Goal: Transaction & Acquisition: Download file/media

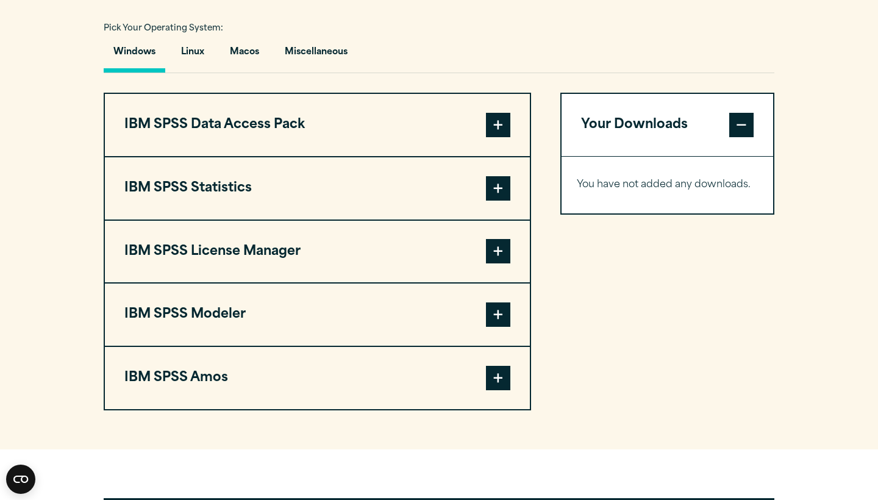
scroll to position [896, 0]
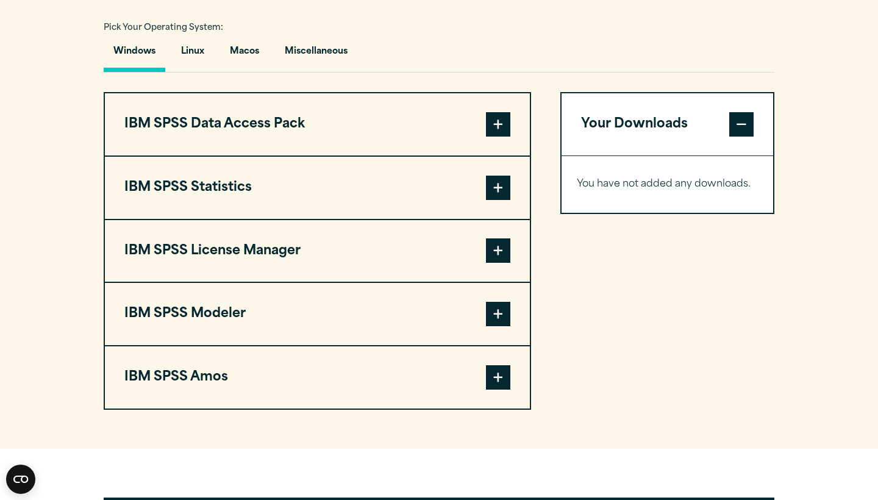
click at [496, 188] on span at bounding box center [498, 188] width 24 height 24
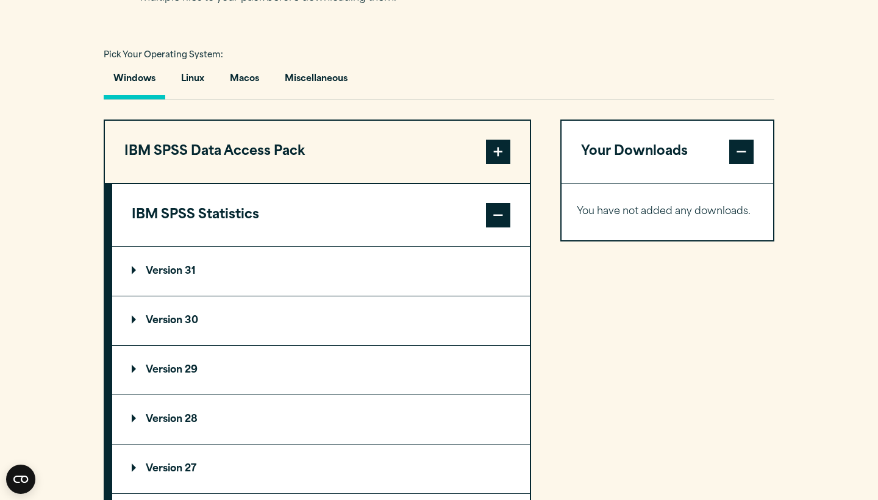
scroll to position [862, 0]
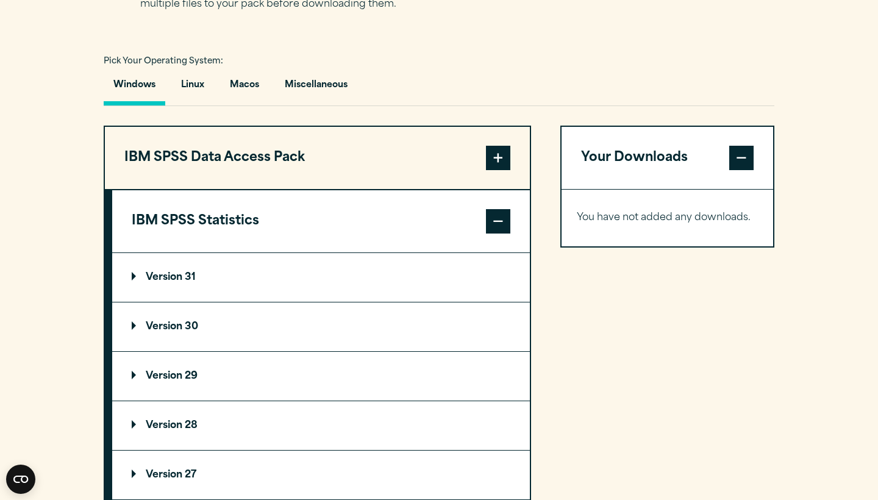
click at [188, 282] on p "Version 31" at bounding box center [164, 278] width 64 height 10
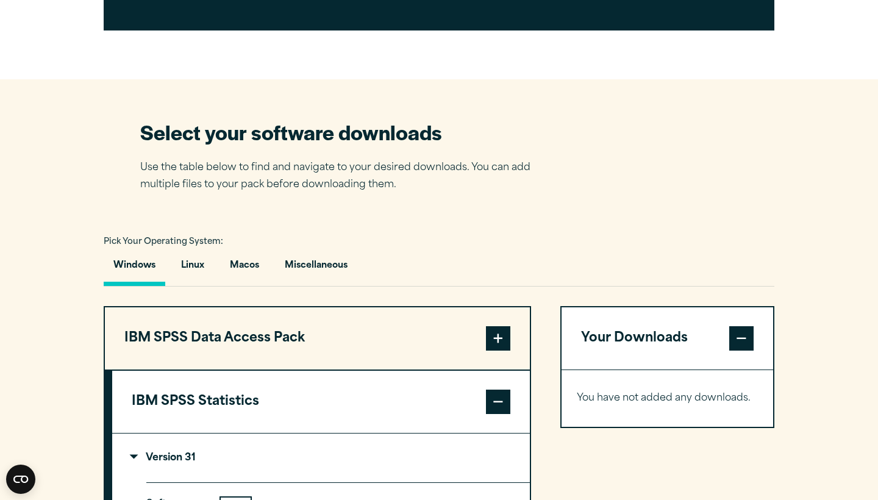
scroll to position [689, 0]
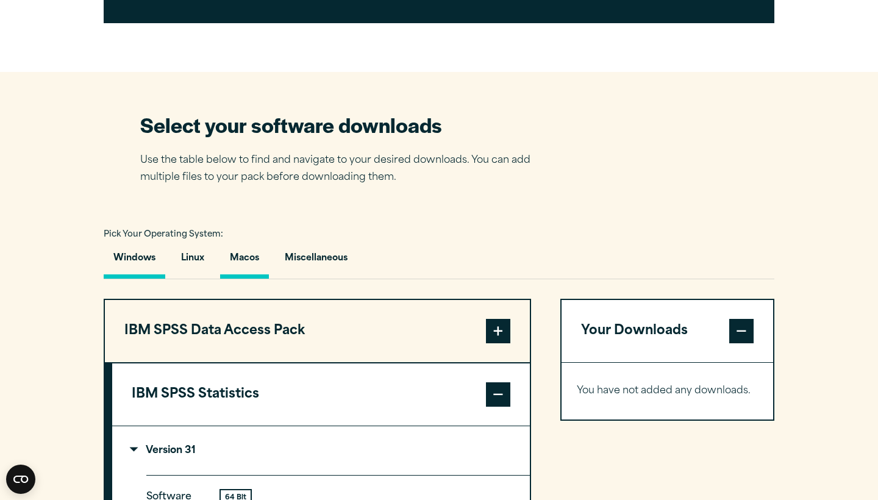
click at [257, 254] on button "Macos" at bounding box center [244, 261] width 49 height 35
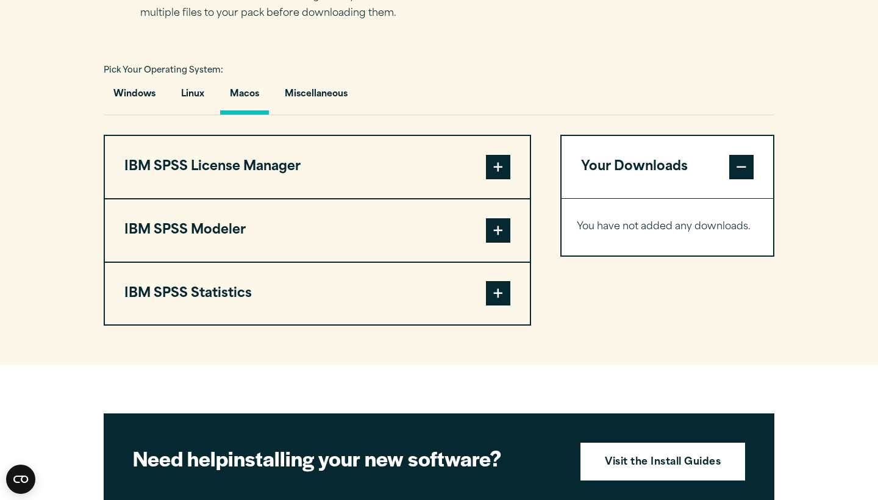
scroll to position [860, 0]
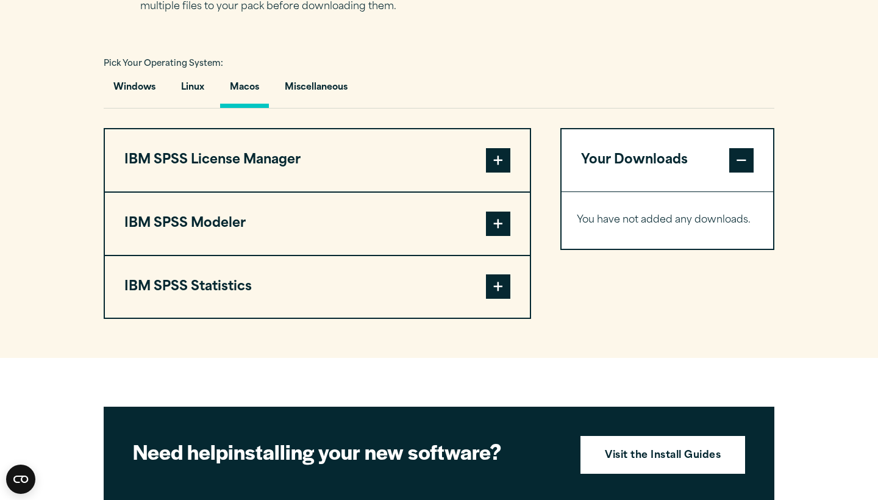
click at [494, 284] on span at bounding box center [498, 286] width 24 height 24
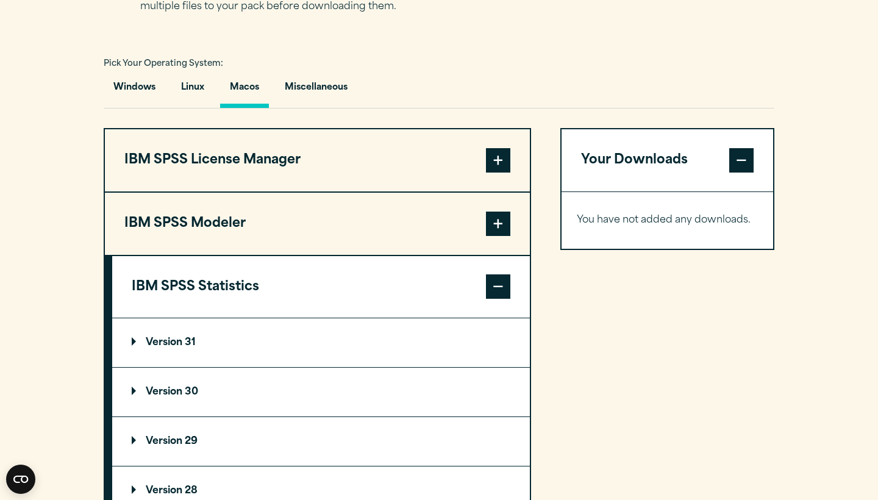
click at [288, 337] on summary "Version 31" at bounding box center [321, 342] width 418 height 49
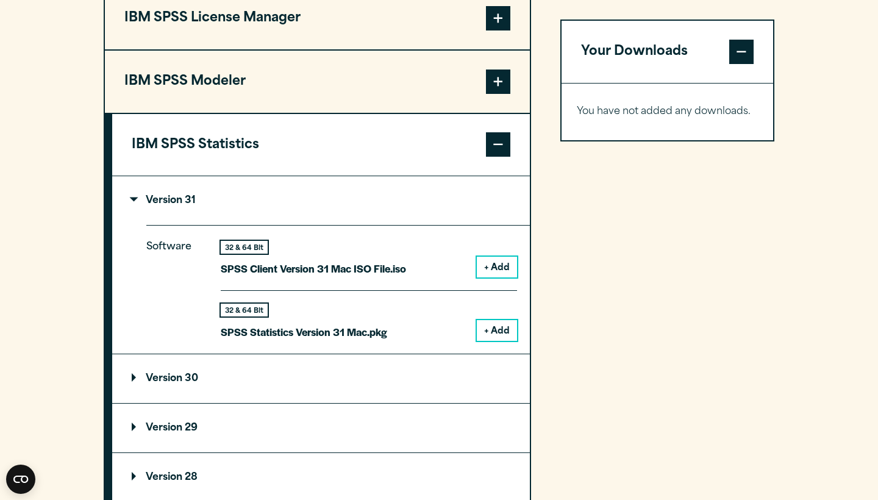
scroll to position [1010, 0]
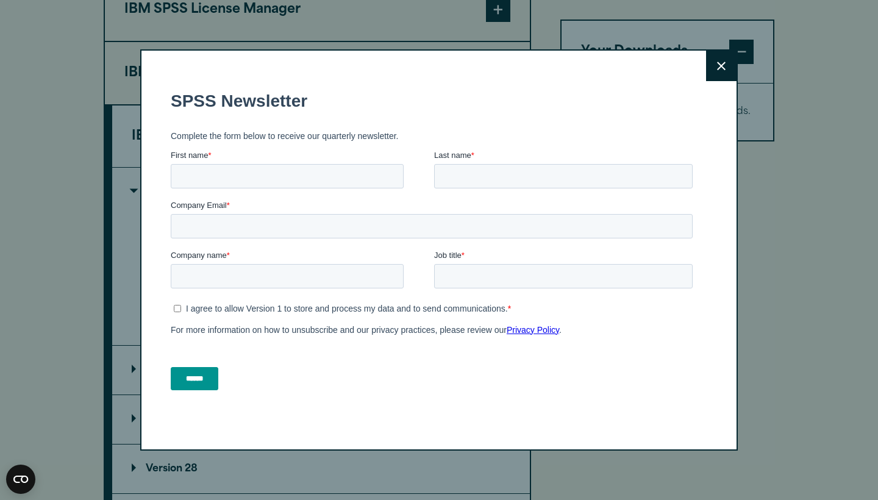
click at [714, 83] on div "Close" at bounding box center [439, 249] width 598 height 401
click at [715, 77] on button "Close" at bounding box center [721, 66] width 30 height 30
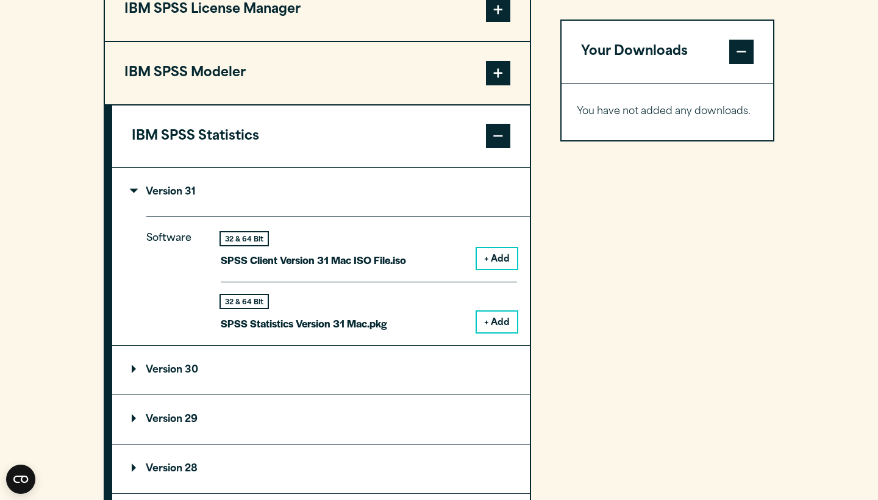
click at [498, 314] on button "+ Add" at bounding box center [497, 322] width 40 height 21
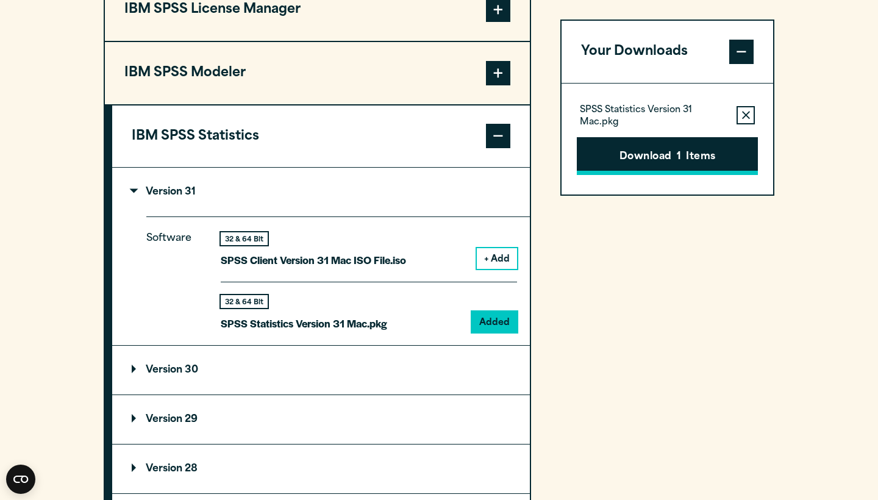
click at [644, 163] on button "Download 1 Items" at bounding box center [667, 156] width 181 height 38
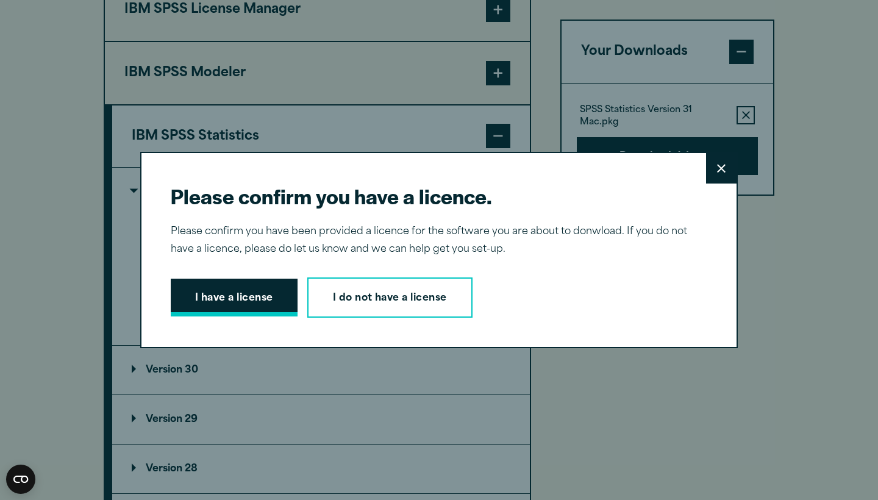
click at [234, 287] on button "I have a license" at bounding box center [234, 298] width 127 height 38
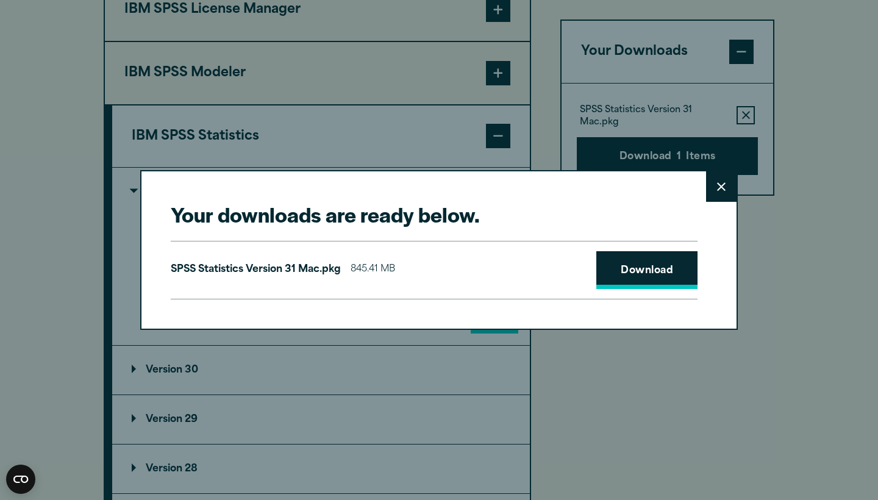
click at [666, 271] on link "Download" at bounding box center [646, 270] width 101 height 38
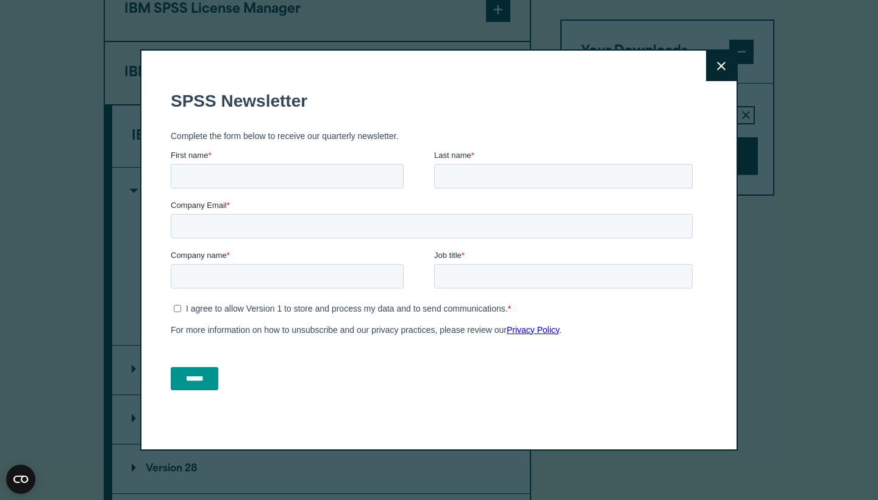
click at [713, 68] on button "Close" at bounding box center [721, 66] width 30 height 30
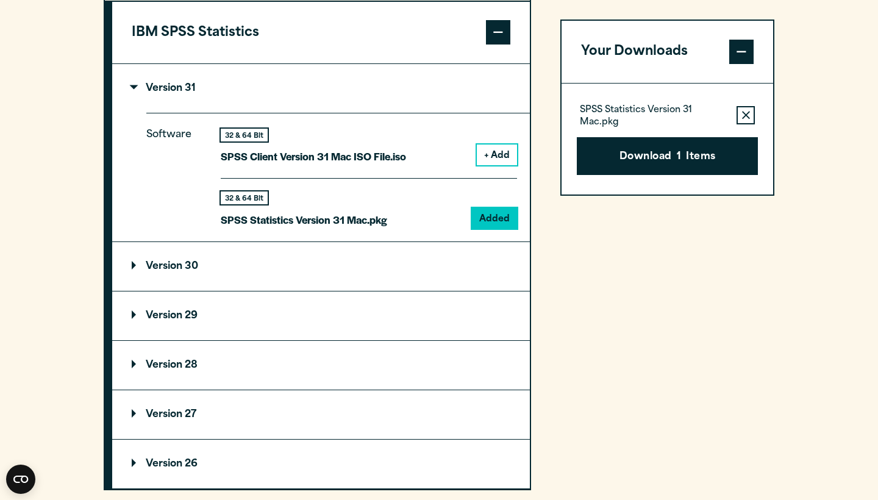
scroll to position [1119, 0]
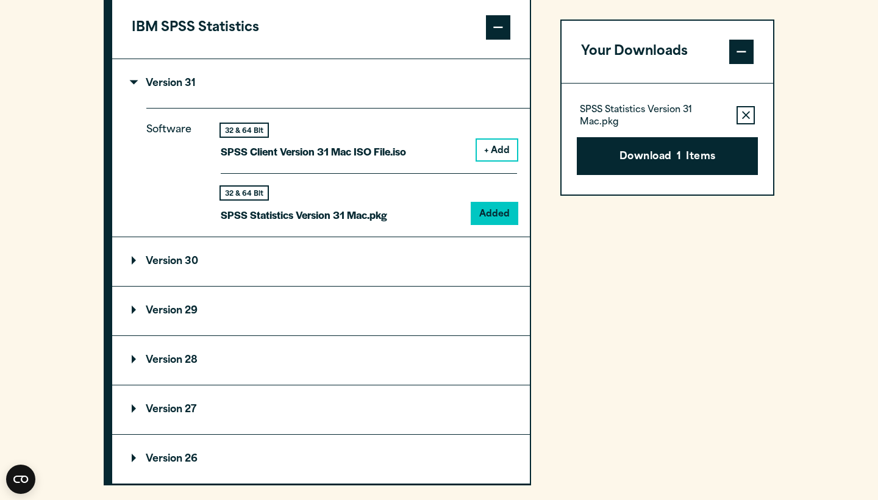
click at [351, 312] on summary "Version 29" at bounding box center [321, 311] width 418 height 49
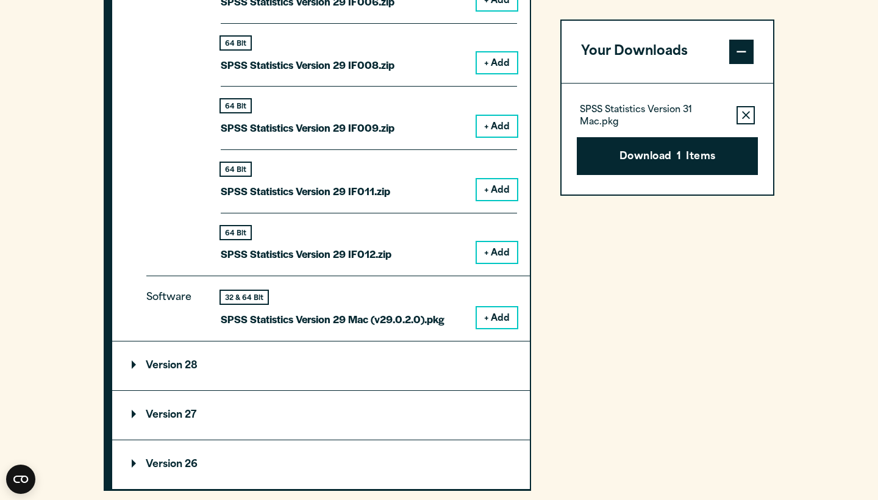
scroll to position [1750, 0]
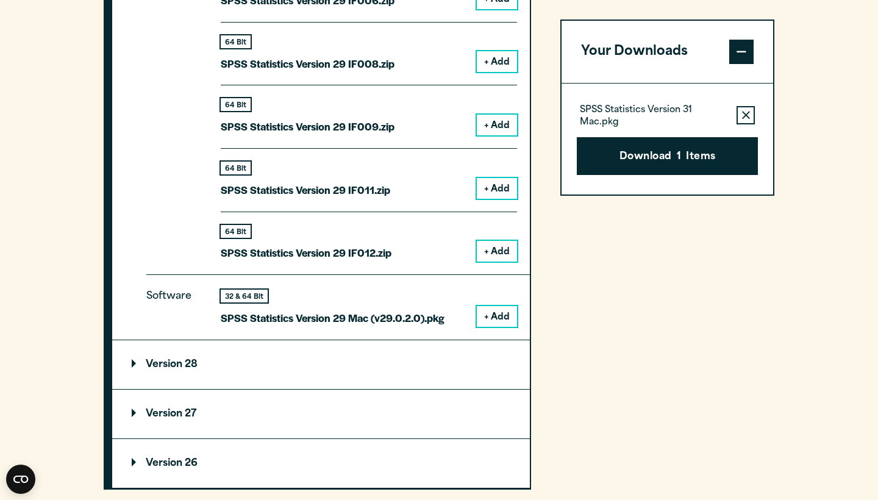
click at [505, 307] on button "+ Add" at bounding box center [497, 316] width 40 height 21
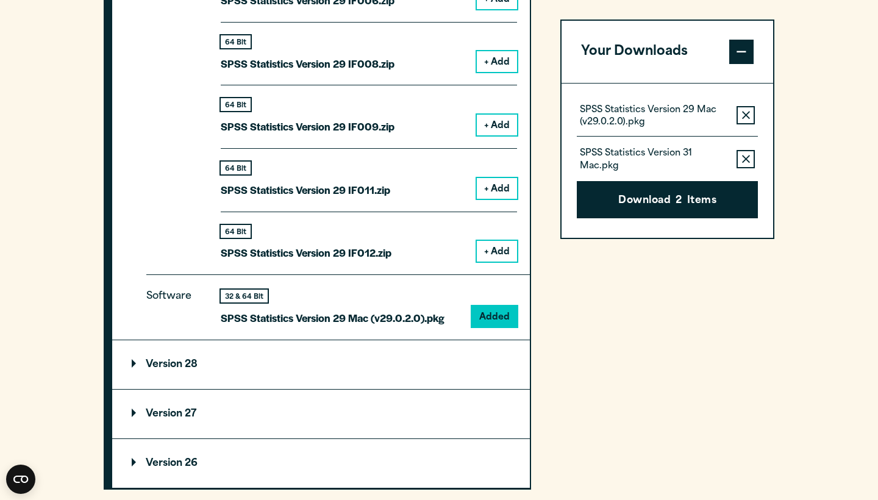
click at [746, 118] on icon "button" at bounding box center [746, 115] width 8 height 9
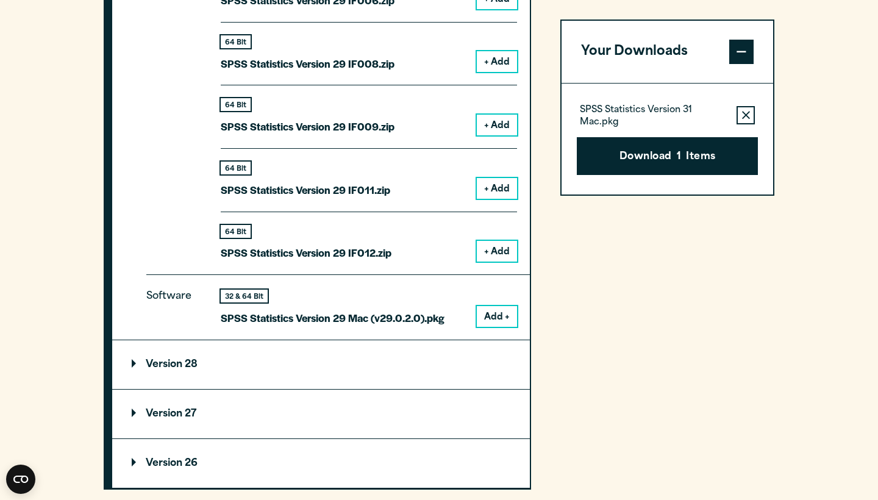
click at [743, 123] on button "Remove this item from your software download list" at bounding box center [746, 115] width 18 height 18
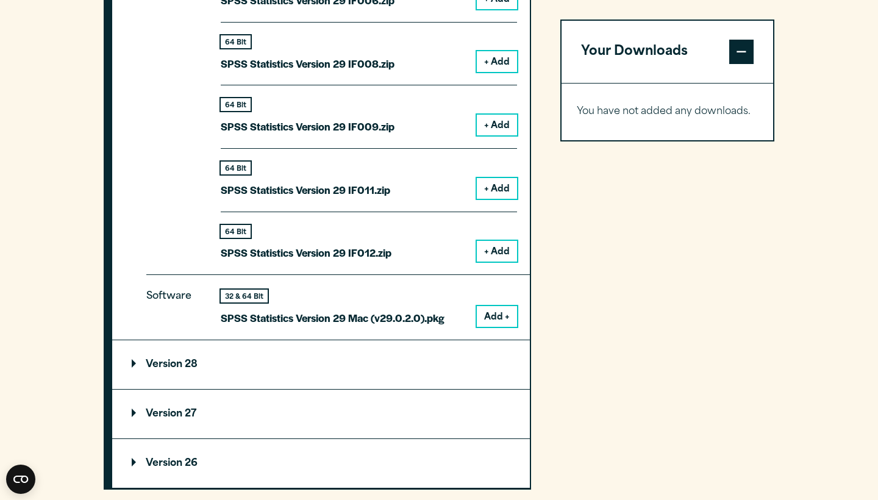
click at [502, 306] on button "Add +" at bounding box center [497, 316] width 40 height 21
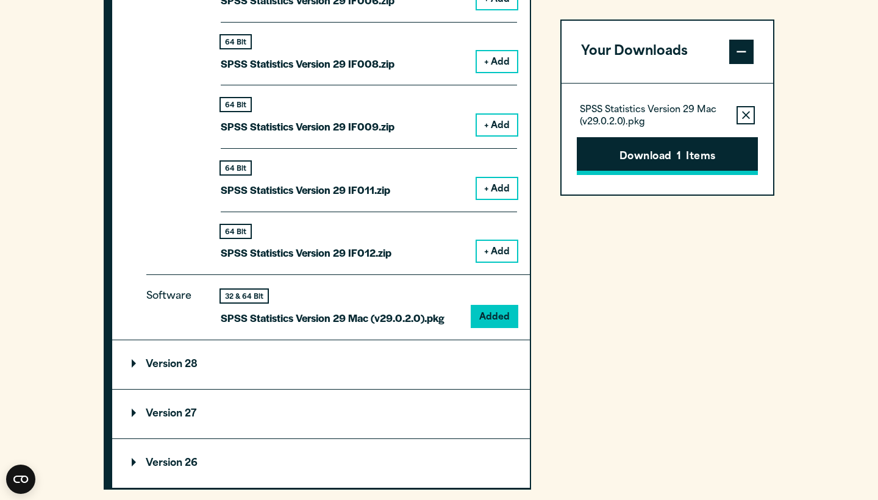
click at [682, 165] on button "Download 1 Items" at bounding box center [667, 156] width 181 height 38
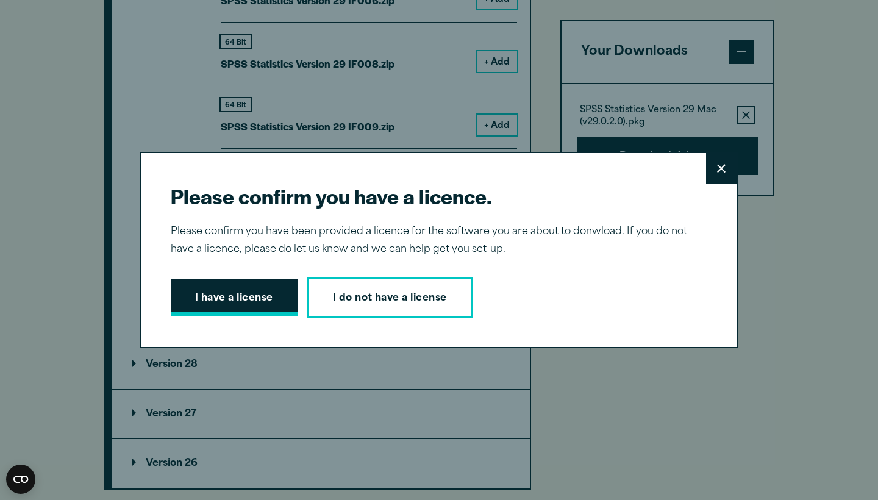
click at [274, 296] on button "I have a license" at bounding box center [234, 298] width 127 height 38
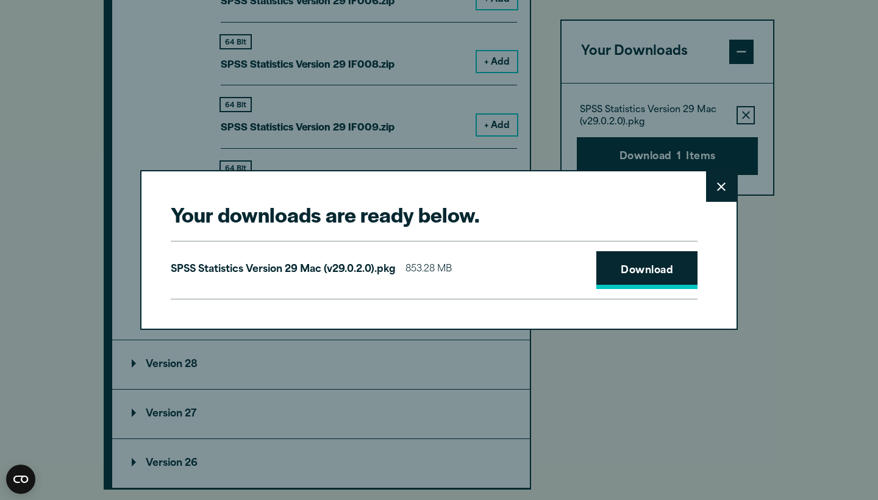
click at [674, 268] on link "Download" at bounding box center [646, 270] width 101 height 38
click at [719, 187] on icon at bounding box center [721, 186] width 9 height 9
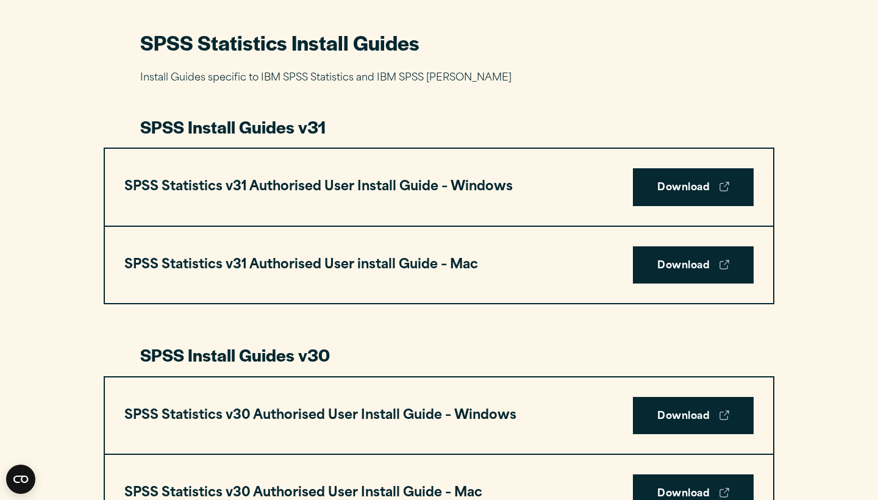
scroll to position [567, 0]
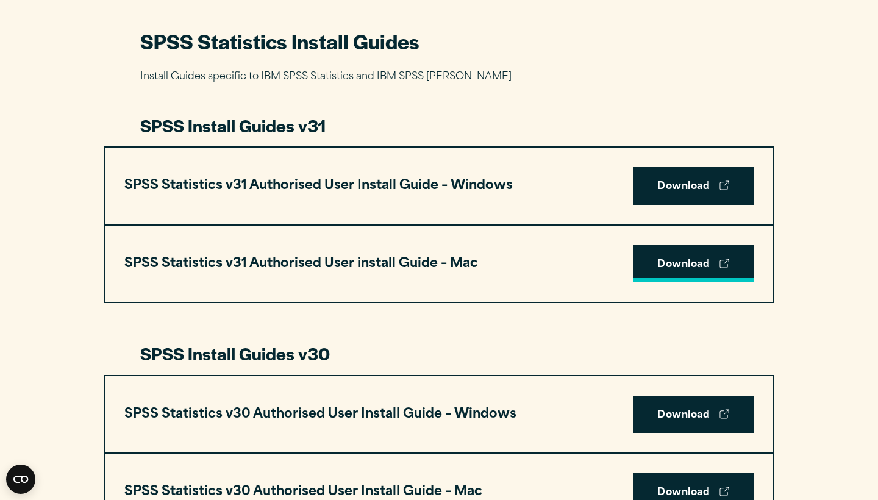
click at [684, 251] on link "Download" at bounding box center [693, 264] width 121 height 38
